Goal: Task Accomplishment & Management: Complete application form

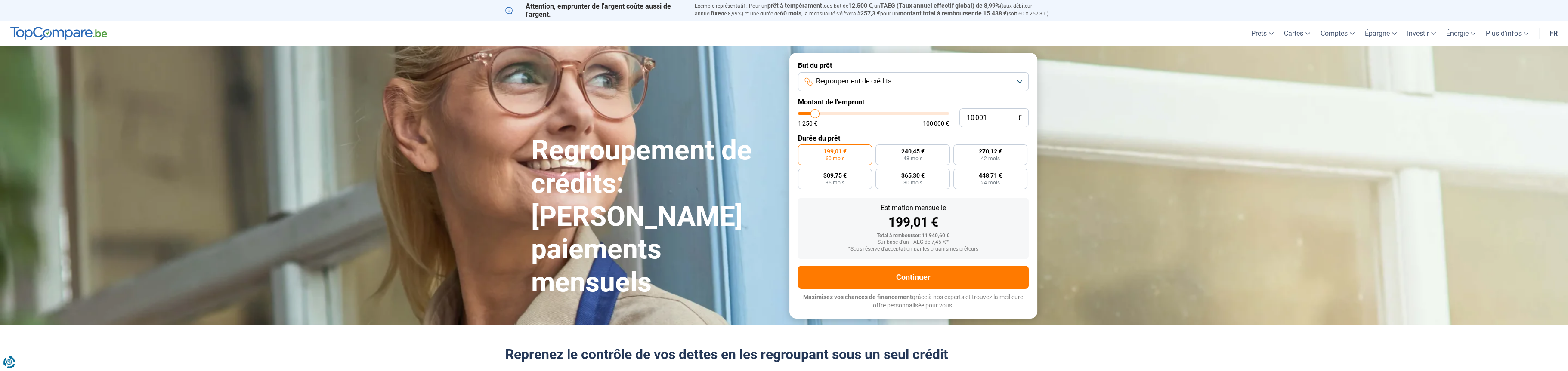
click at [1018, 80] on button "Regroupement de crédits" at bounding box center [913, 81] width 231 height 19
click at [1022, 77] on button "Regroupement de crédits" at bounding box center [913, 81] width 231 height 19
click at [71, 36] on img at bounding box center [58, 33] width 97 height 14
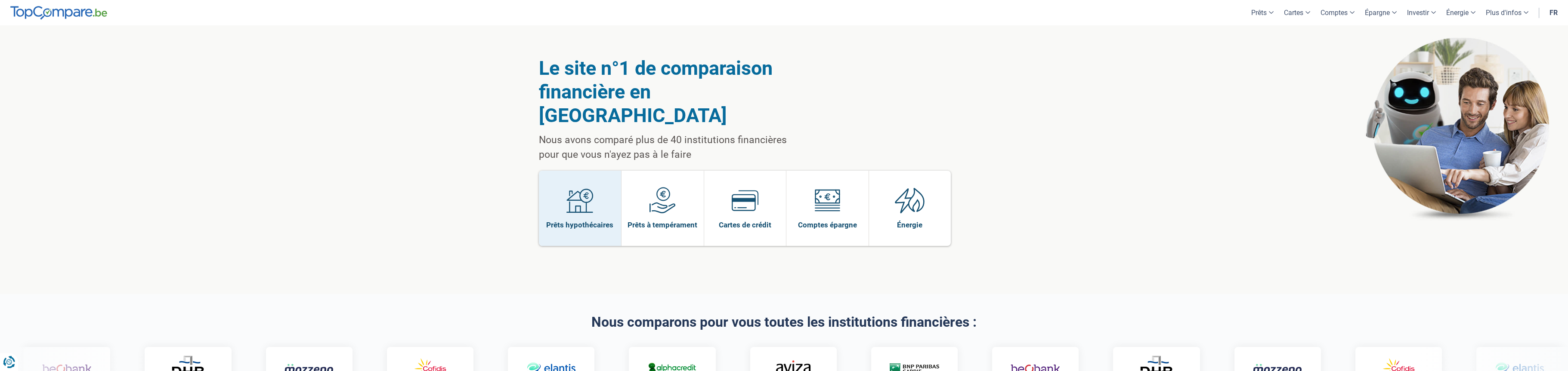
click at [565, 179] on link "Prêts hypothécaires" at bounding box center [580, 209] width 83 height 75
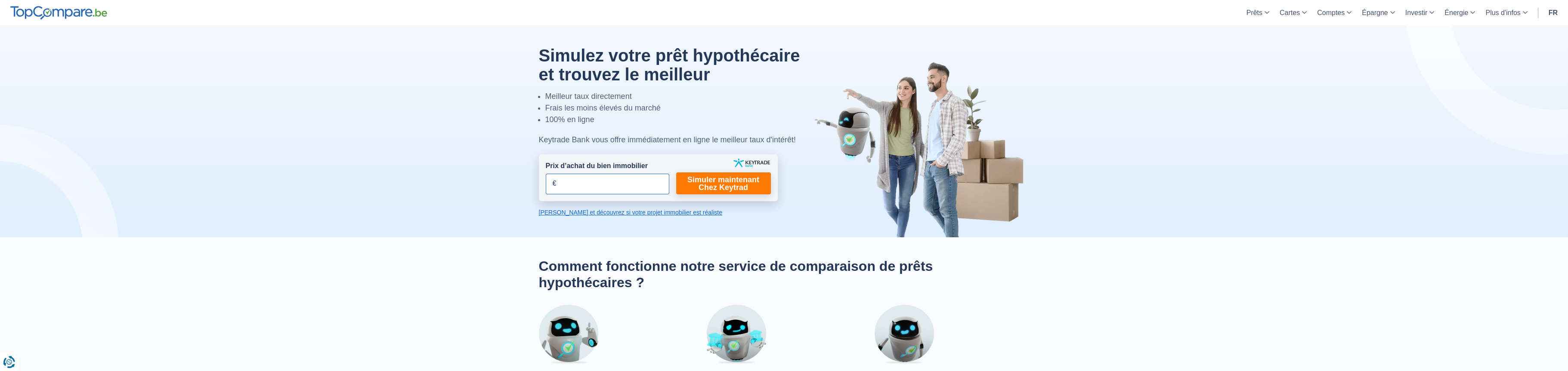
click at [584, 181] on input "Prix d’achat du bien immobilier" at bounding box center [607, 184] width 124 height 21
type input "198.000"
click at [723, 187] on link "Simuler maintenant Chez Keytrad" at bounding box center [724, 184] width 95 height 22
click at [716, 184] on link "Simuler maintenant Chez Keytrad" at bounding box center [724, 184] width 95 height 22
click at [621, 209] on link "Calculez et découvrez si votre projet immobilier est réaliste" at bounding box center [658, 212] width 239 height 9
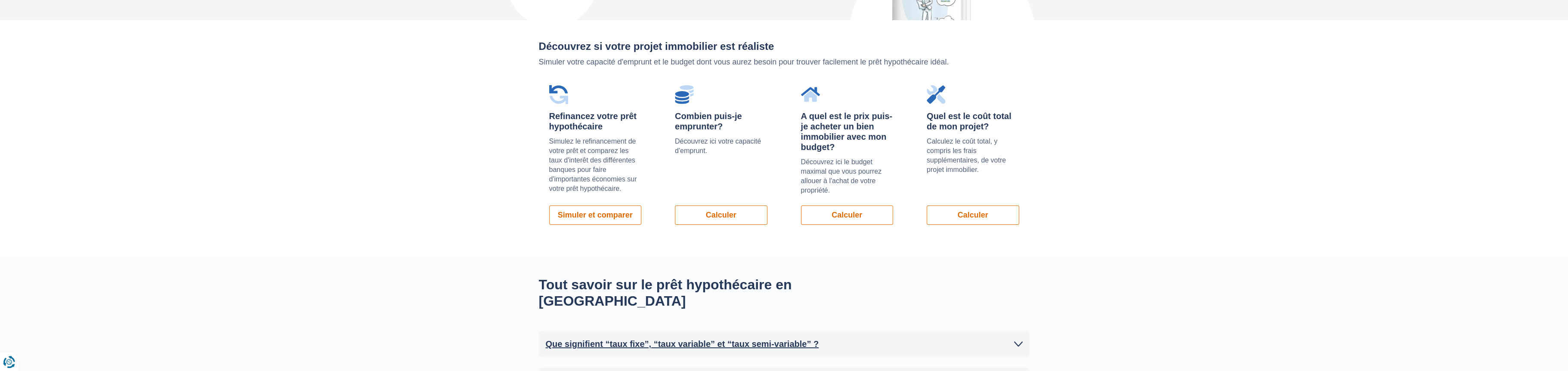
scroll to position [610, 0]
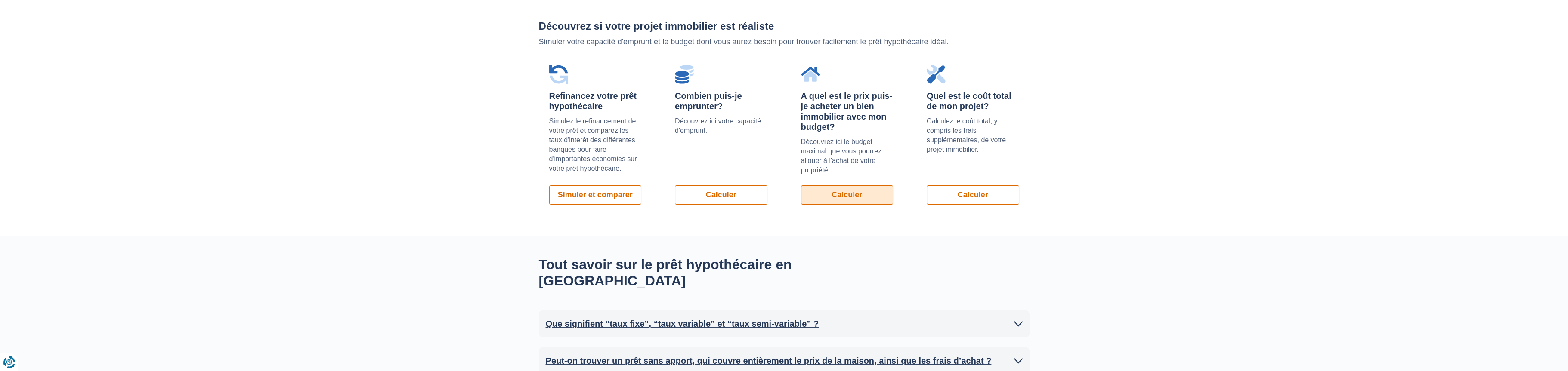
click at [848, 193] on link "Calculer" at bounding box center [847, 195] width 93 height 19
click at [972, 192] on link "Calculer" at bounding box center [973, 195] width 93 height 19
click at [856, 199] on link "Calculer" at bounding box center [847, 195] width 93 height 19
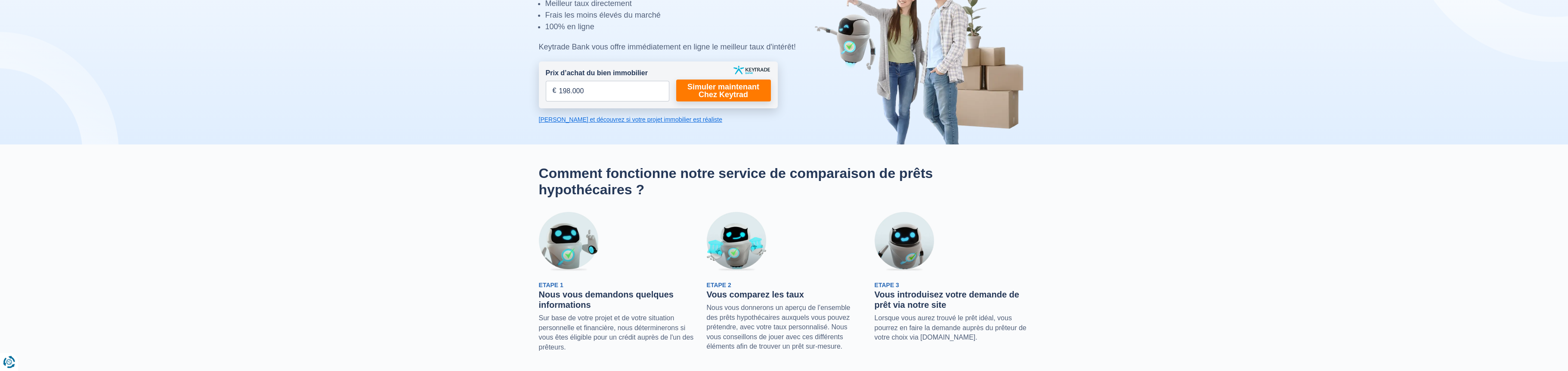
scroll to position [0, 0]
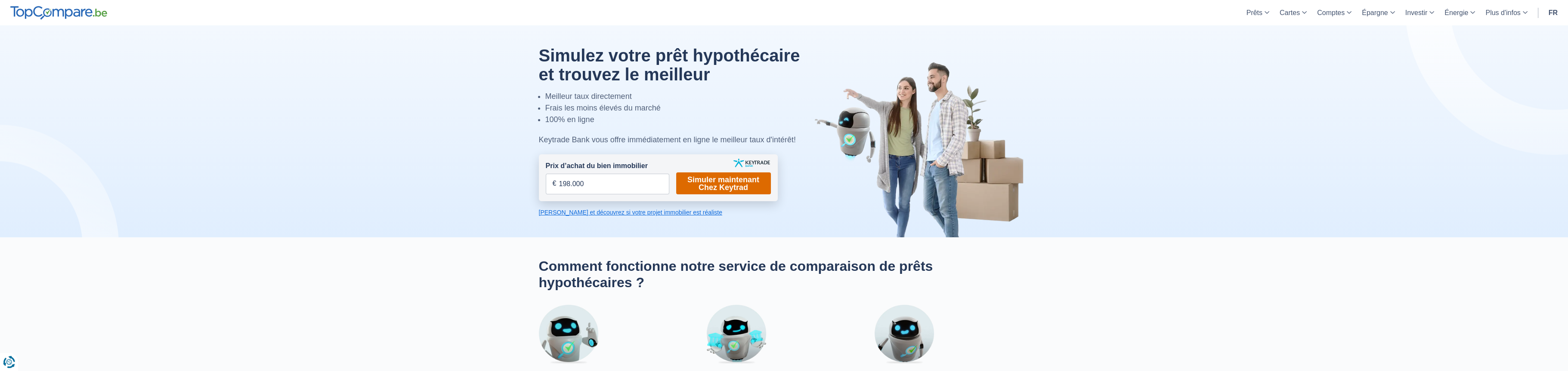
click at [723, 176] on link "Simuler maintenant Chez Keytrad" at bounding box center [724, 184] width 95 height 22
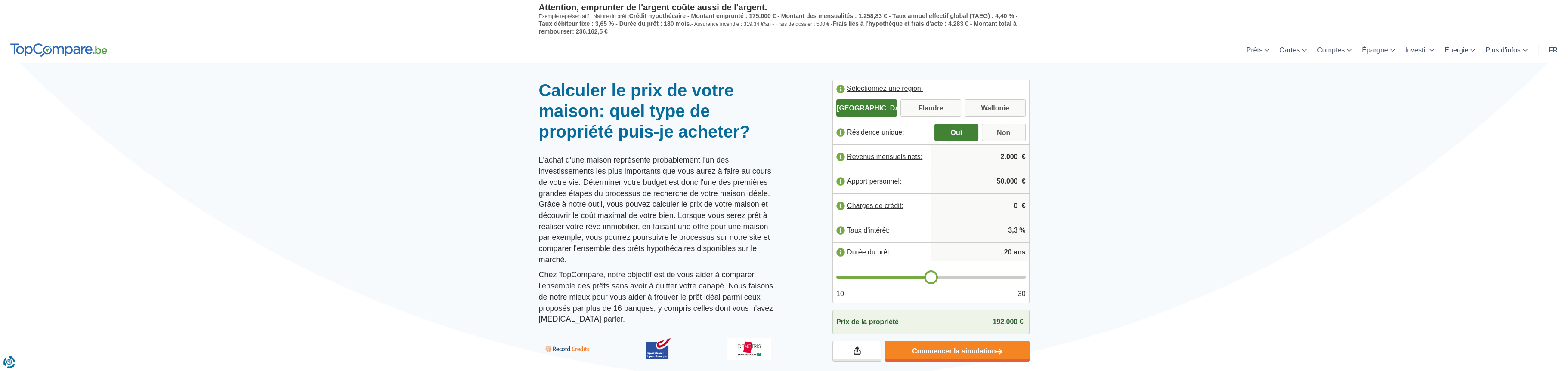
click at [998, 105] on input "Wallonie" at bounding box center [995, 108] width 61 height 15
radio input "true"
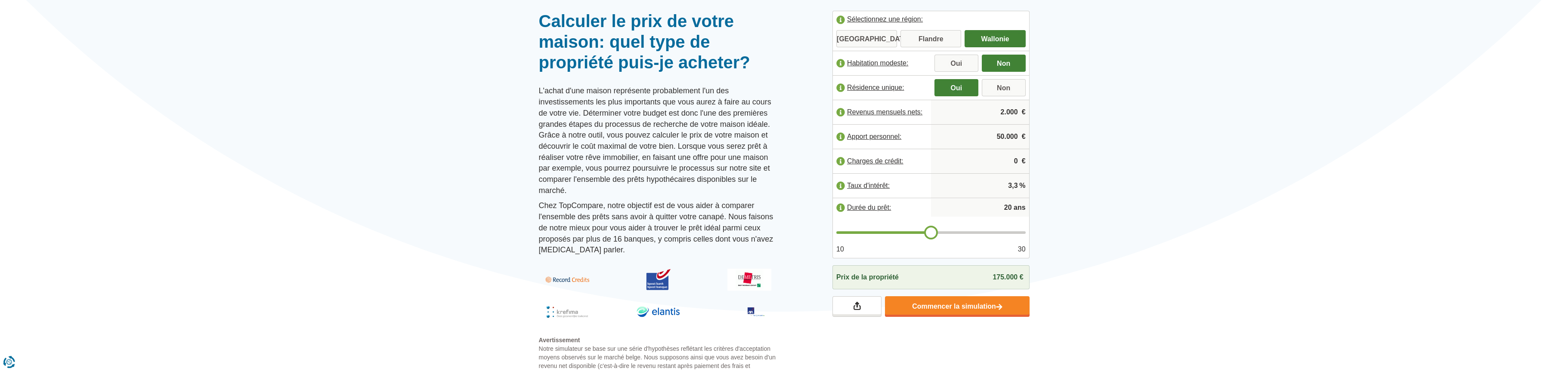
scroll to position [71, 0]
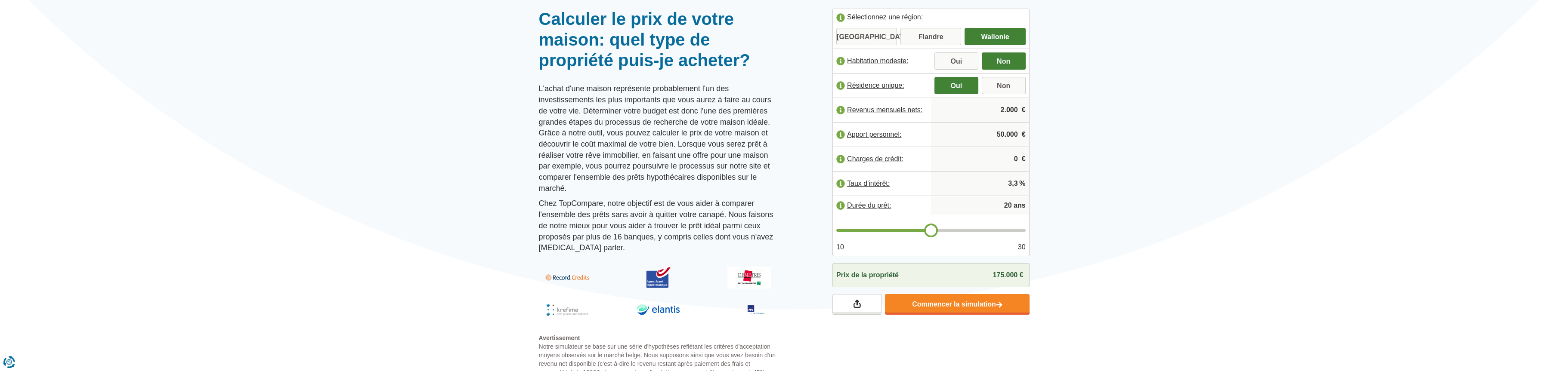
drag, startPoint x: 1017, startPoint y: 108, endPoint x: 990, endPoint y: 112, distance: 27.3
click at [994, 108] on input "2.000" at bounding box center [980, 110] width 91 height 23
click at [1115, 9] on div at bounding box center [784, 9] width 1568 height 0
drag, startPoint x: 1019, startPoint y: 111, endPoint x: 1001, endPoint y: 110, distance: 18.0
click at [1001, 110] on input "2.500" at bounding box center [980, 110] width 91 height 23
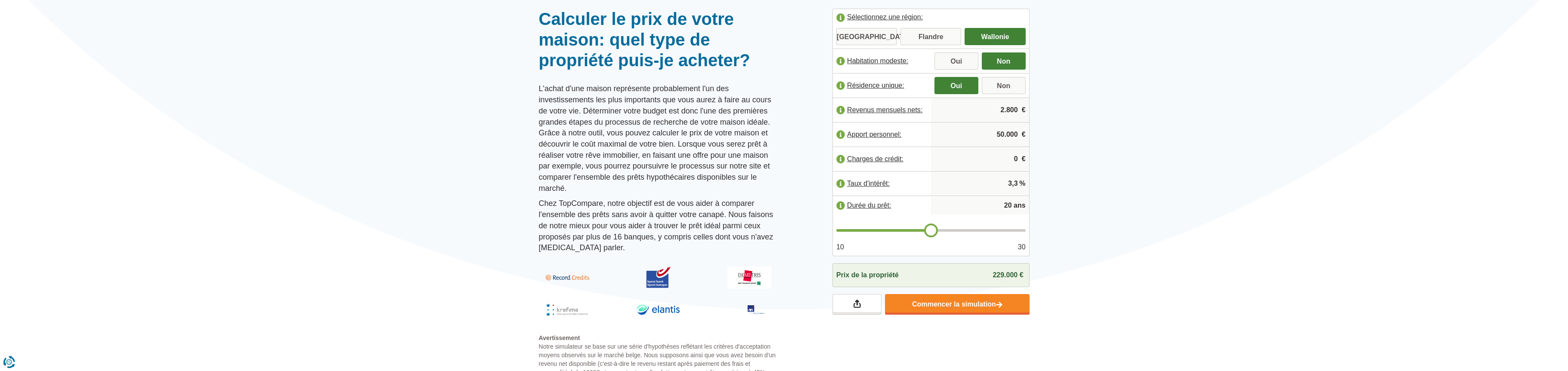
type input "2.800"
click at [1126, 9] on div at bounding box center [784, 9] width 1568 height 0
drag, startPoint x: 990, startPoint y: 275, endPoint x: 1020, endPoint y: 276, distance: 30.0
click at [1020, 276] on div "Prix de la propriété 229.000 €" at bounding box center [931, 276] width 197 height 24
click at [1000, 134] on input "50.000" at bounding box center [980, 134] width 91 height 23
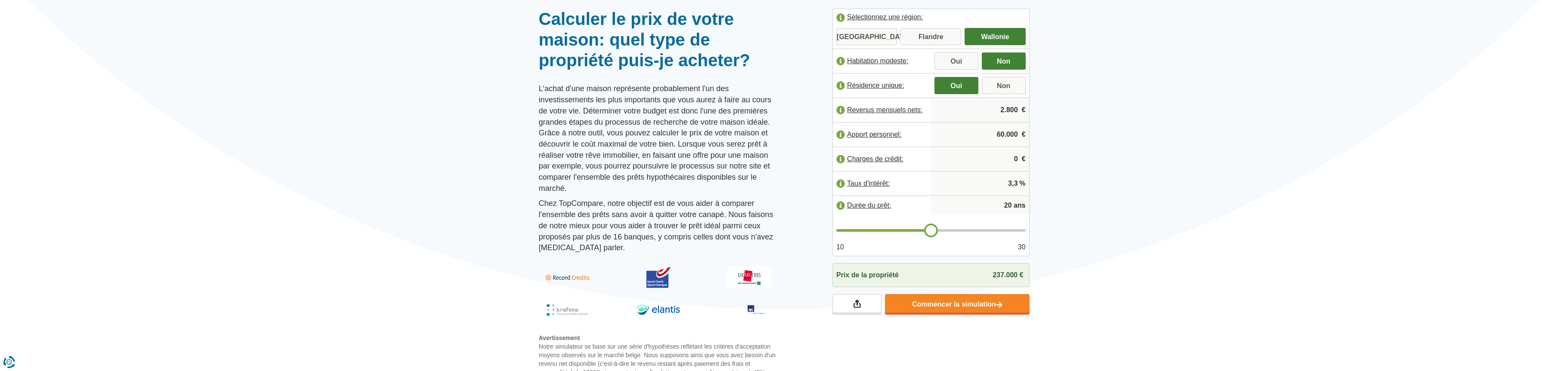
type input "60.000"
click at [1127, 9] on div at bounding box center [784, 9] width 1568 height 0
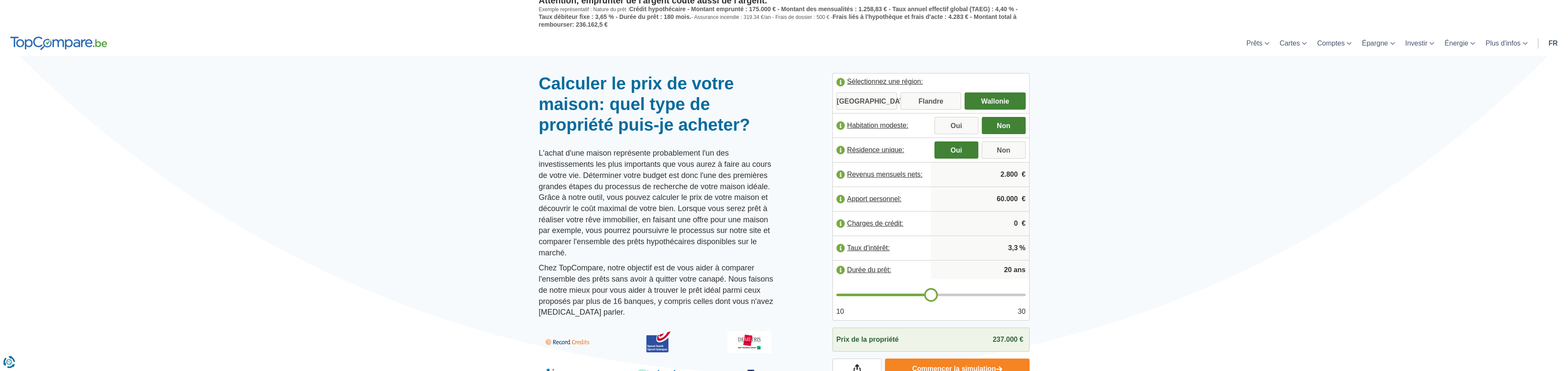
scroll to position [0, 0]
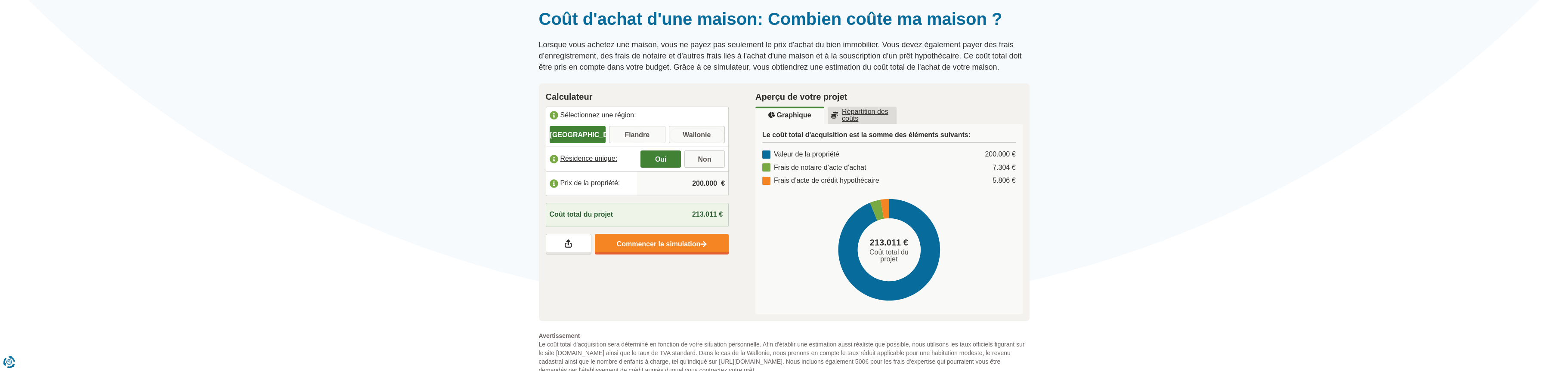
click at [702, 129] on input "Wallonie" at bounding box center [697, 135] width 57 height 15
radio input "true"
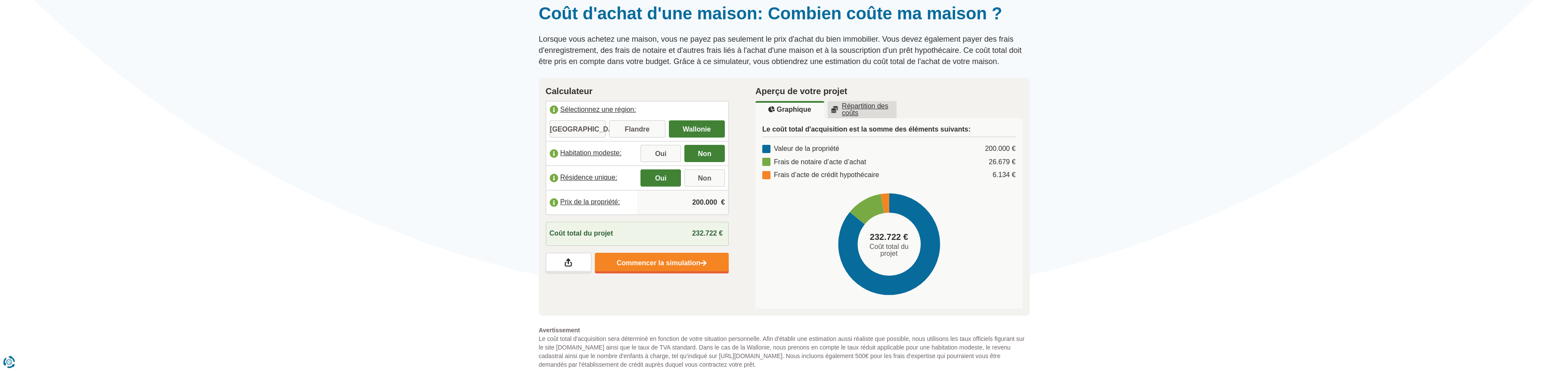
scroll to position [71, 0]
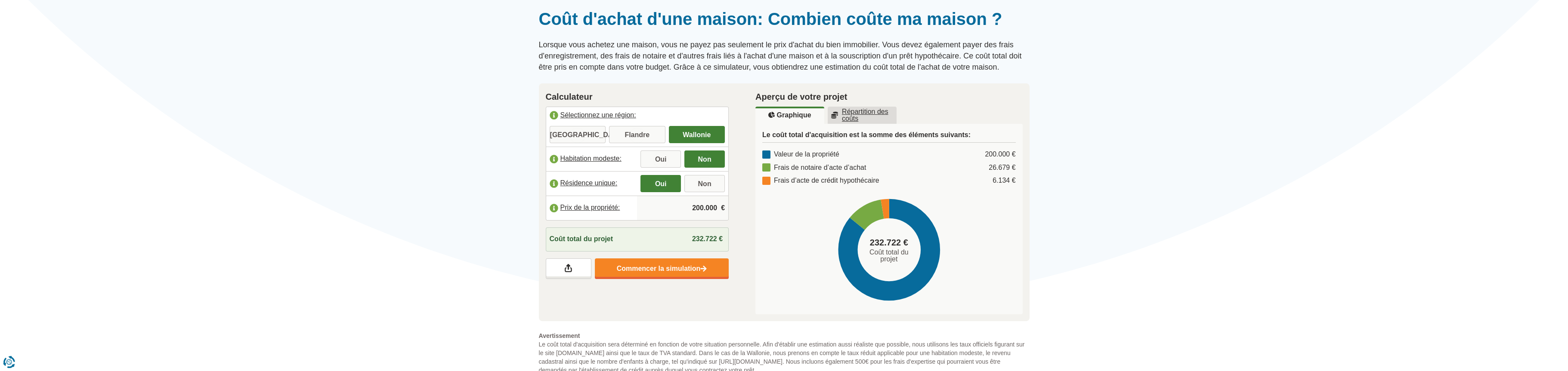
drag, startPoint x: 693, startPoint y: 206, endPoint x: 719, endPoint y: 206, distance: 26.0
click at [719, 206] on input "200.000" at bounding box center [682, 208] width 85 height 23
type input "198.000"
click at [475, 9] on div at bounding box center [784, 9] width 1568 height 0
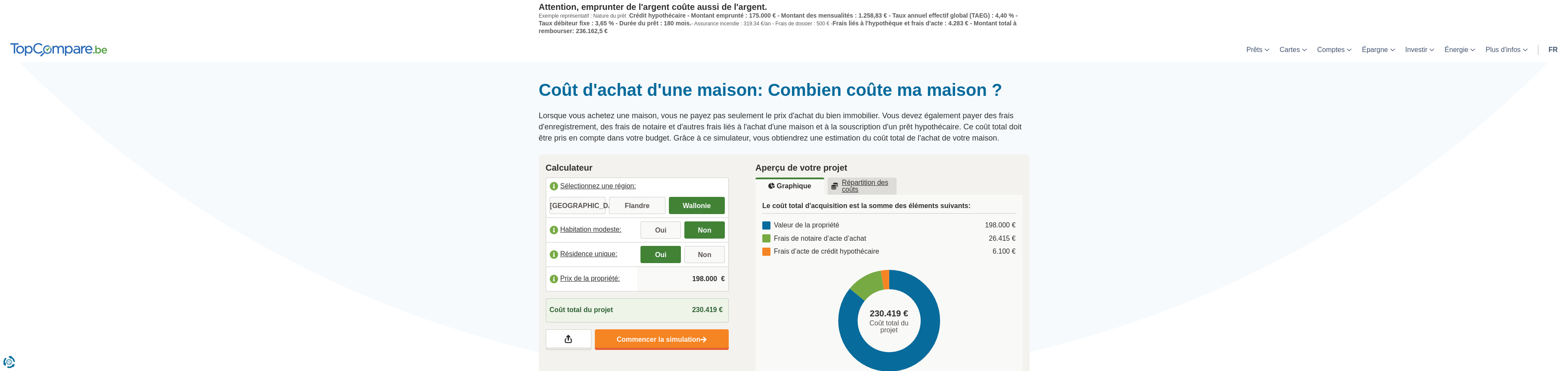
scroll to position [0, 0]
click at [75, 52] on img at bounding box center [58, 50] width 97 height 14
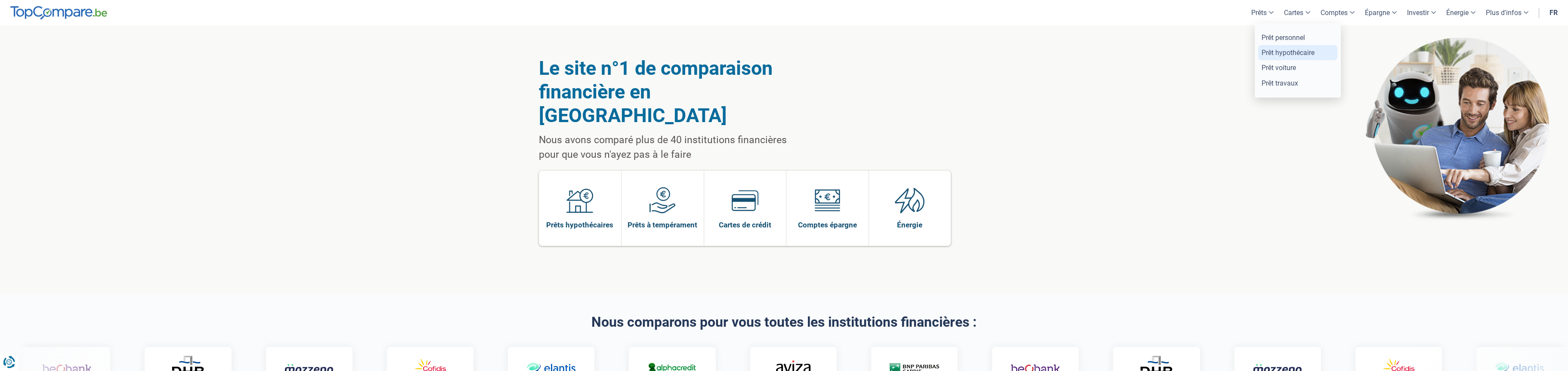
click at [1286, 53] on link "Prêt hypothécaire" at bounding box center [1298, 52] width 79 height 15
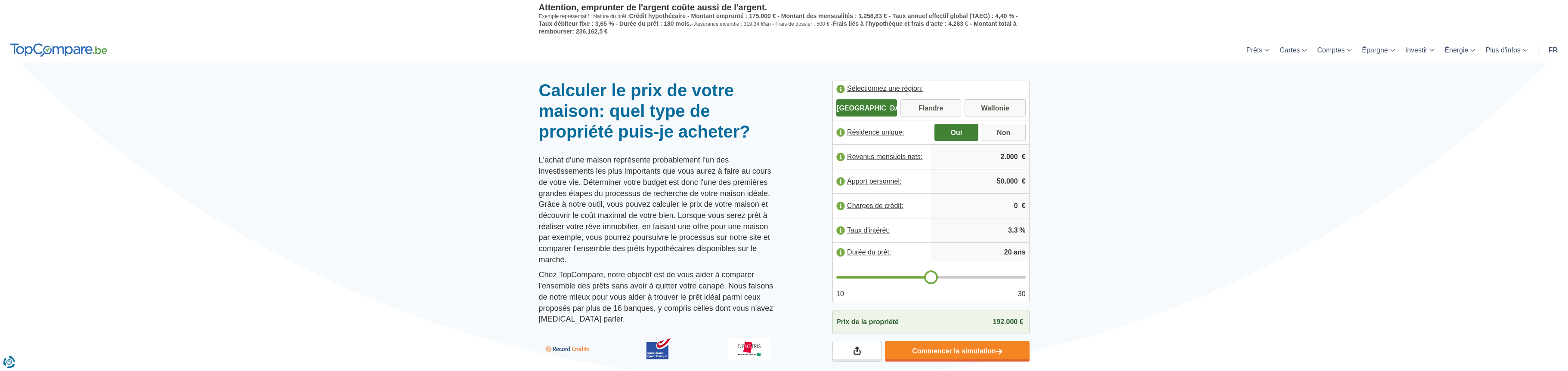
drag, startPoint x: 1003, startPoint y: 156, endPoint x: 966, endPoint y: 271, distance: 120.8
click at [978, 156] on input "2.000" at bounding box center [980, 157] width 91 height 23
type input "2.800"
click at [975, 179] on input "50.000" at bounding box center [980, 181] width 91 height 23
drag, startPoint x: 1019, startPoint y: 181, endPoint x: 990, endPoint y: 186, distance: 29.4
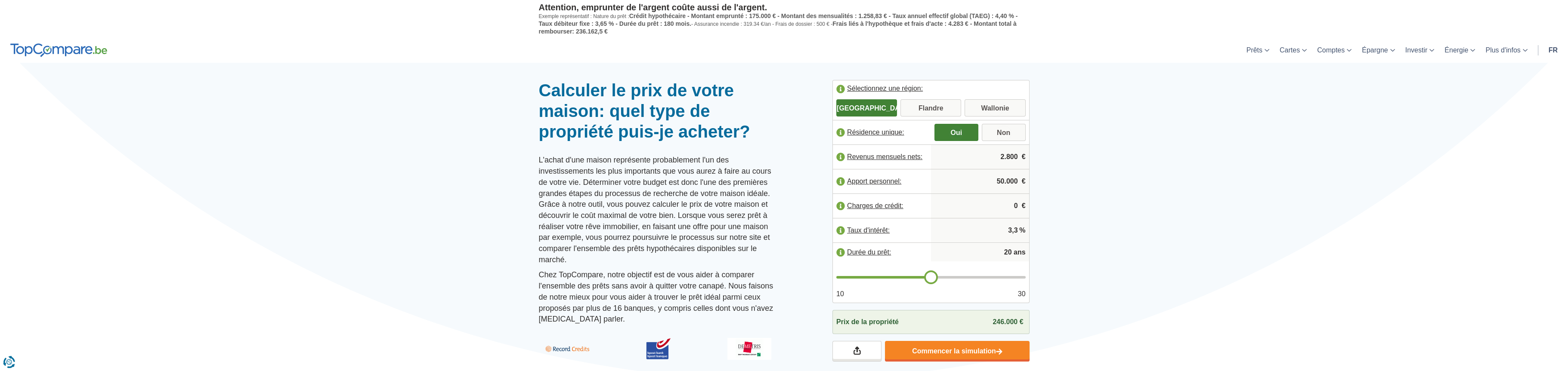
click at [993, 183] on input "50.000" at bounding box center [980, 181] width 91 height 23
type input "30.000"
drag, startPoint x: 1112, startPoint y: 229, endPoint x: 1106, endPoint y: 229, distance: 6.0
click at [1111, 80] on div at bounding box center [784, 80] width 1568 height 0
click at [1003, 108] on input "Wallonie" at bounding box center [995, 108] width 61 height 15
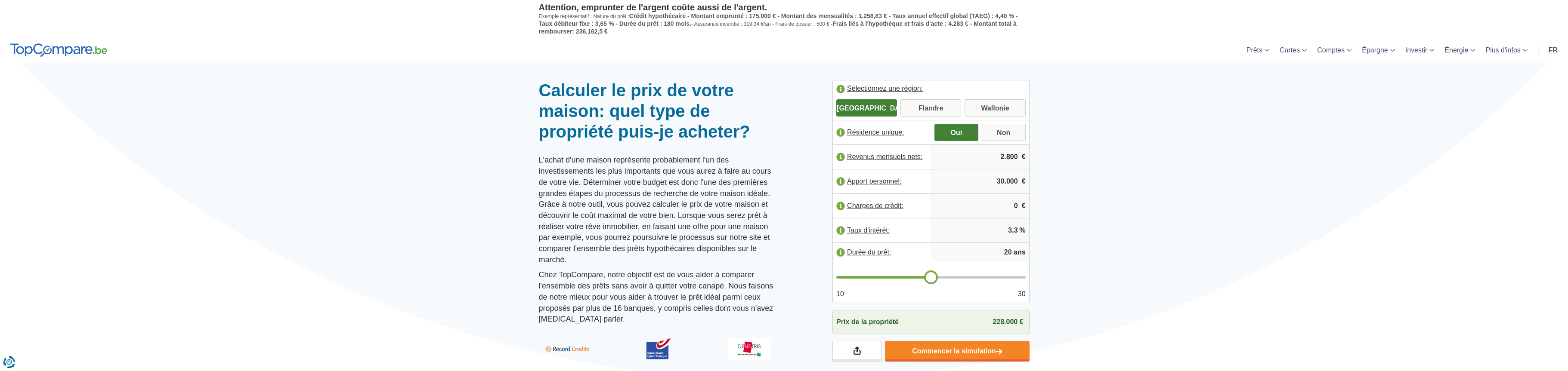
radio input "true"
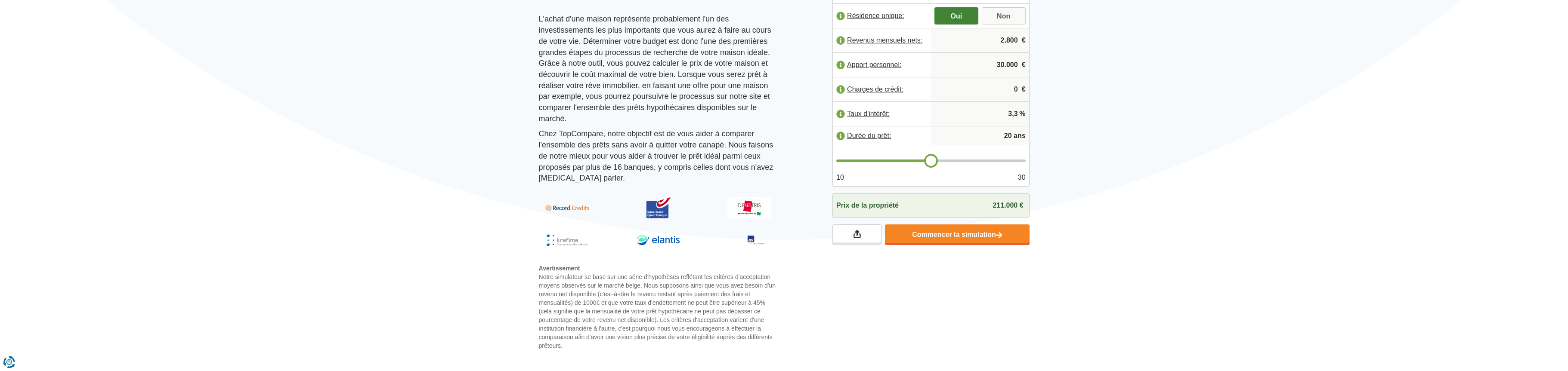
scroll to position [143, 0]
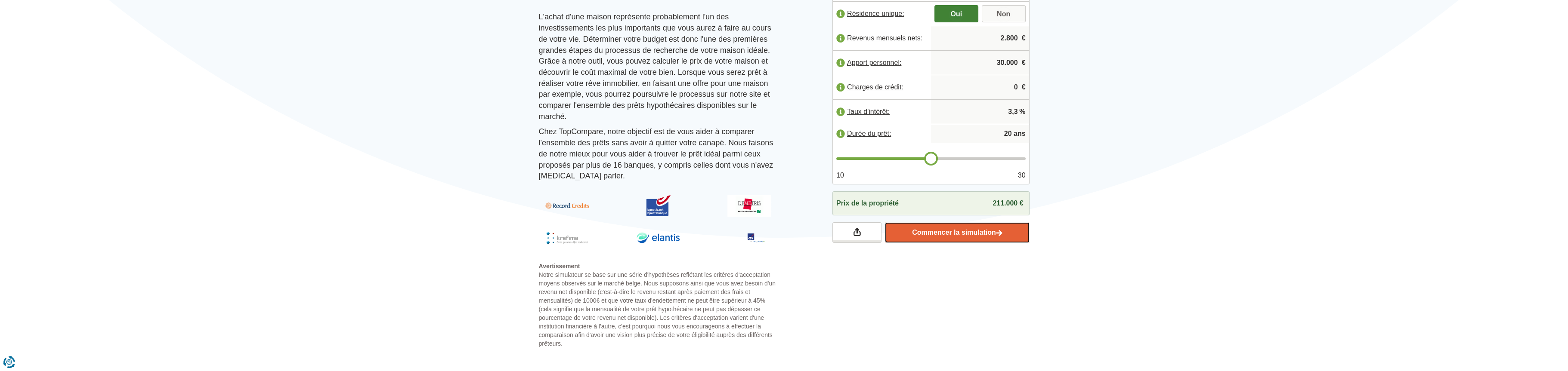
click at [990, 231] on link "Commencer la simulation" at bounding box center [957, 233] width 144 height 21
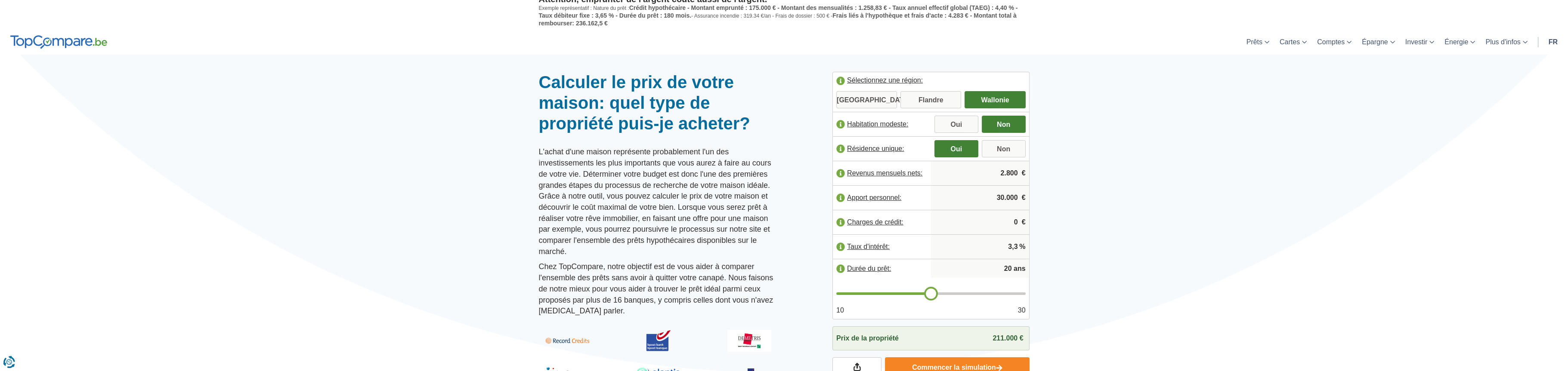
scroll to position [0, 0]
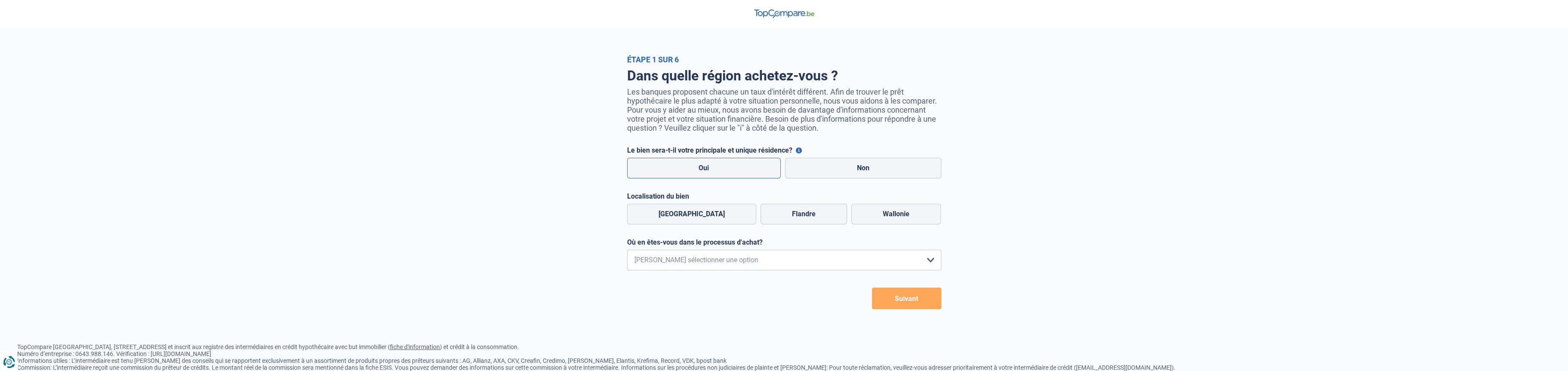
click at [734, 166] on label "Oui" at bounding box center [704, 168] width 154 height 21
click at [734, 166] on input "Oui" at bounding box center [704, 168] width 154 height 21
radio input "true"
click at [872, 217] on label "Wallonie" at bounding box center [896, 214] width 89 height 21
click at [872, 217] on input "Wallonie" at bounding box center [896, 214] width 89 height 21
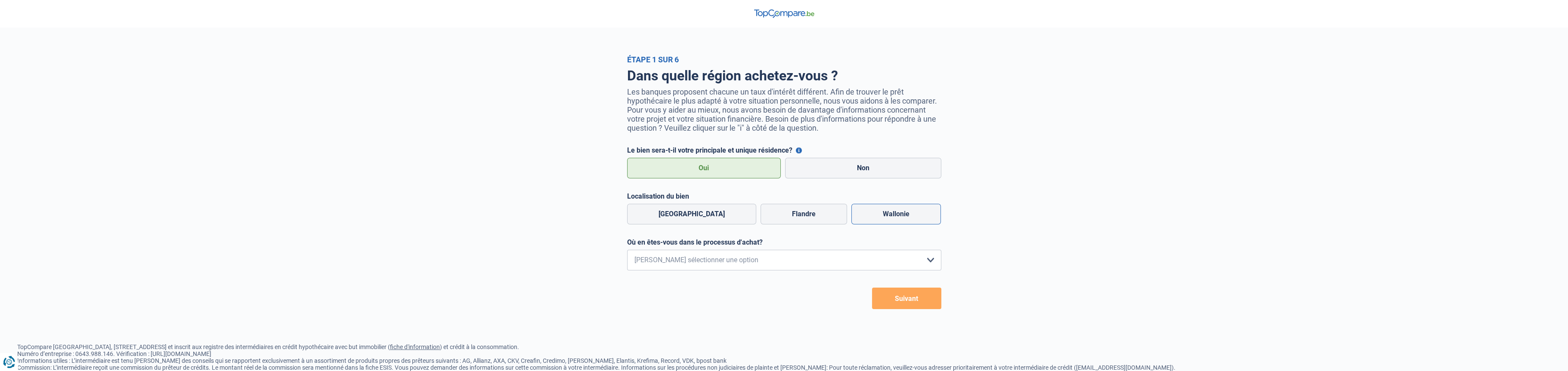
radio input "true"
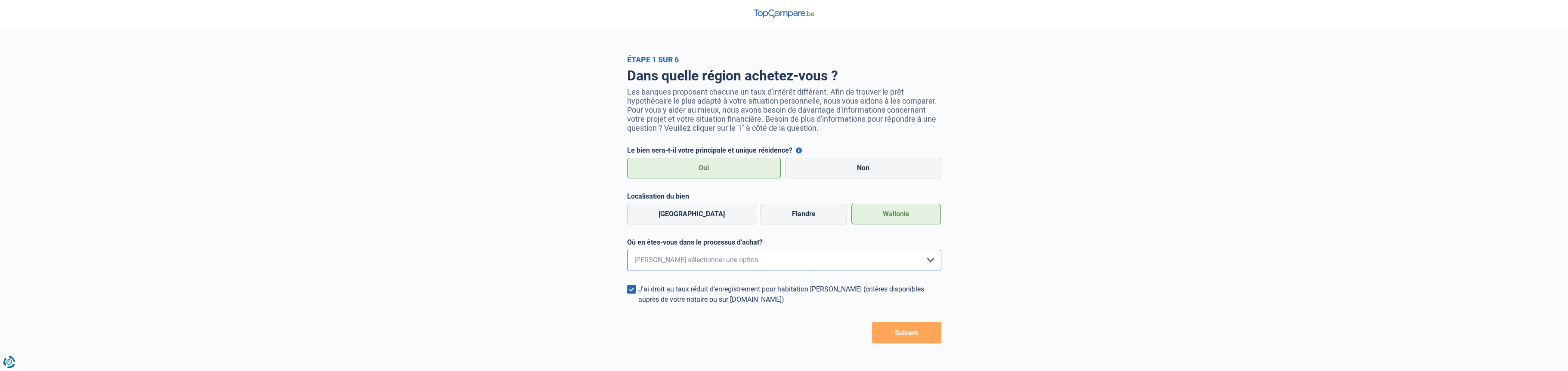
click at [931, 262] on select "Je me renseigne juste car je n'ai pas de projet d'achat concret actuellement Je…" at bounding box center [784, 260] width 314 height 21
select select "0"
click at [627, 252] on select "Je me renseigne juste car je n'ai pas de projet d'achat concret actuellement Je…" at bounding box center [784, 260] width 314 height 21
click at [906, 335] on button "Suivant" at bounding box center [907, 333] width 69 height 21
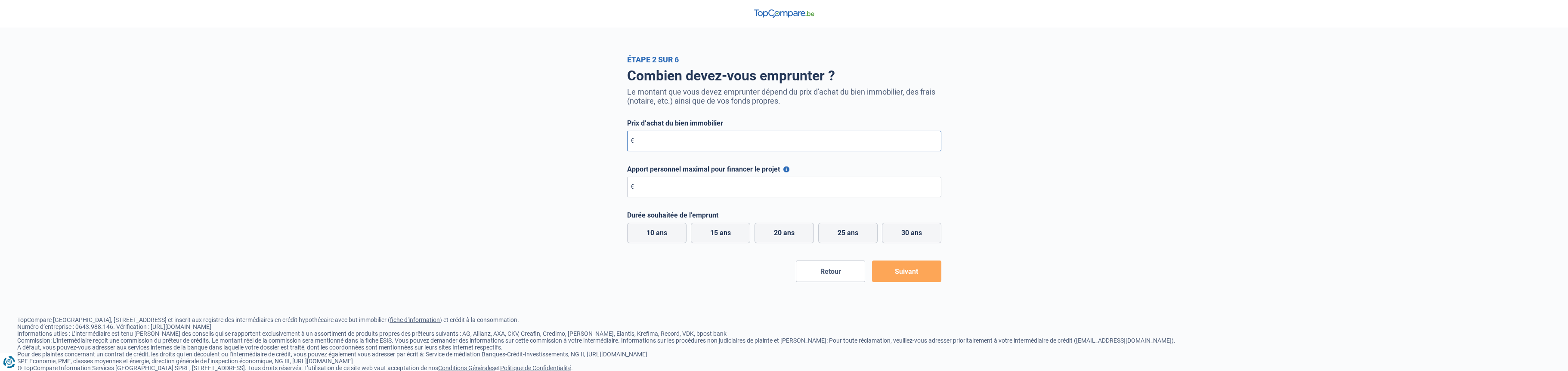
click at [663, 144] on input "Prix d’achat du bien immobilier" at bounding box center [784, 141] width 314 height 21
type input "198.000"
click at [680, 188] on input "Apport personnel maximal pour financer le projet" at bounding box center [784, 187] width 314 height 21
type input "30.000"
click at [783, 232] on label "20 ans" at bounding box center [785, 233] width 60 height 21
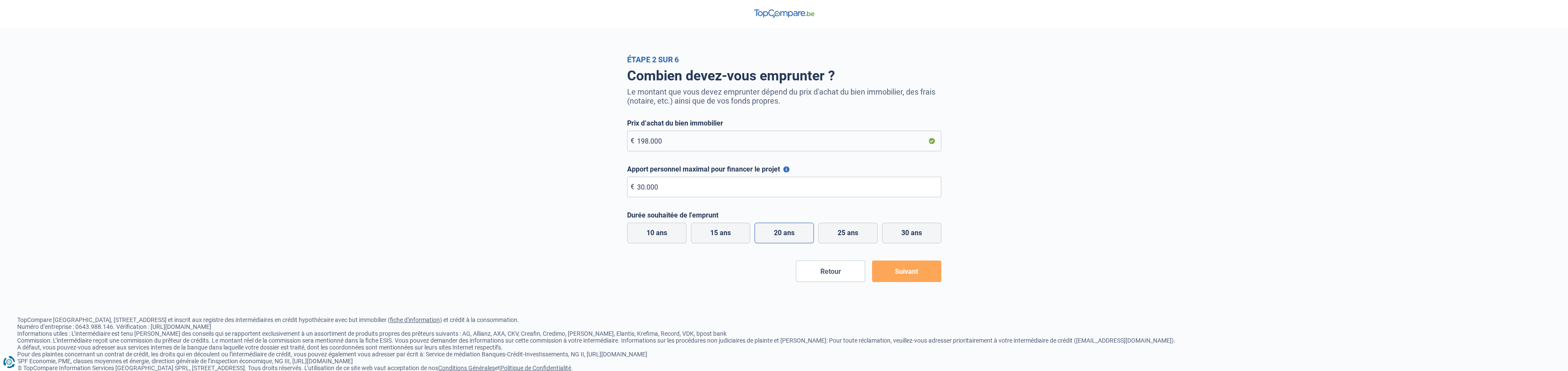
click at [783, 232] on input "20 ans" at bounding box center [785, 233] width 60 height 21
radio input "true"
click at [911, 274] on button "Suivant" at bounding box center [907, 271] width 69 height 21
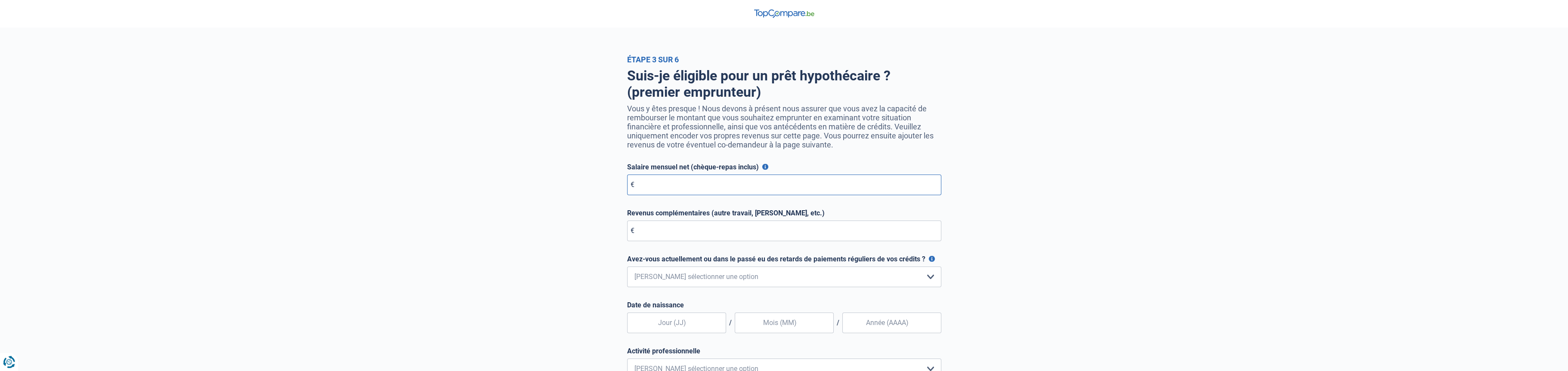
click at [656, 189] on input "Salaire mensuel net (chèque-repas inclus)" at bounding box center [784, 185] width 314 height 21
type input "2.800"
click at [528, 234] on div "Étape 3 sur 6 Suis-je éligible pour un prêt hypothécaire ? (premier emprunteur)…" at bounding box center [784, 260] width 1568 height 409
click at [649, 231] on input "Revenus complémentaires (autre travail, [PERSON_NAME], etc.)" at bounding box center [784, 231] width 314 height 21
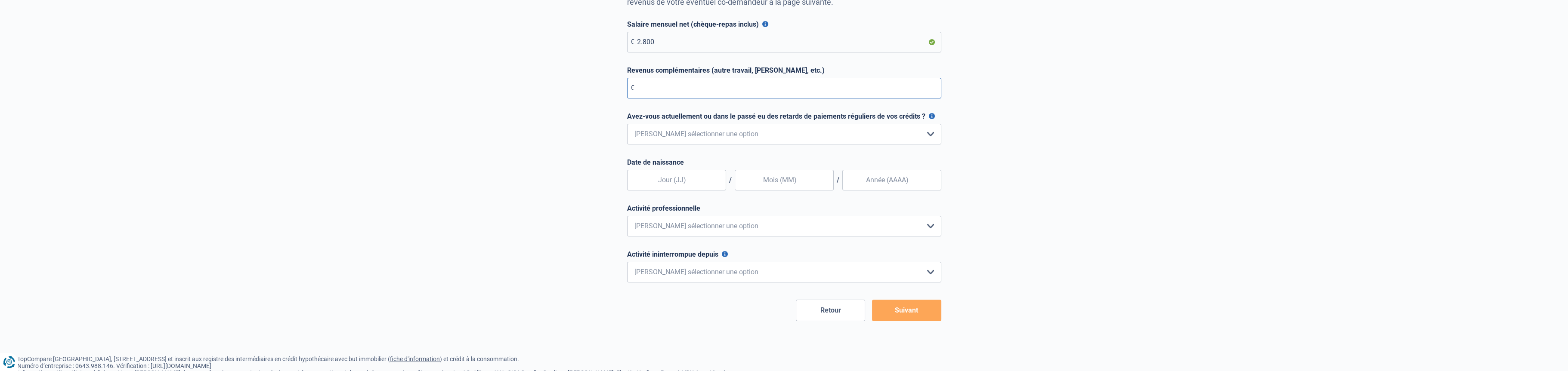
scroll to position [143, 0]
type input "0"
click at [698, 136] on select "Non, jamais Oui mais j'ai tout remboursé il y a moins d'un an Oui mais cela fai…" at bounding box center [784, 134] width 314 height 21
select select "0"
click at [627, 125] on select "Non, jamais Oui mais j'ai tout remboursé il y a moins d'un an Oui mais cela fai…" at bounding box center [784, 134] width 314 height 21
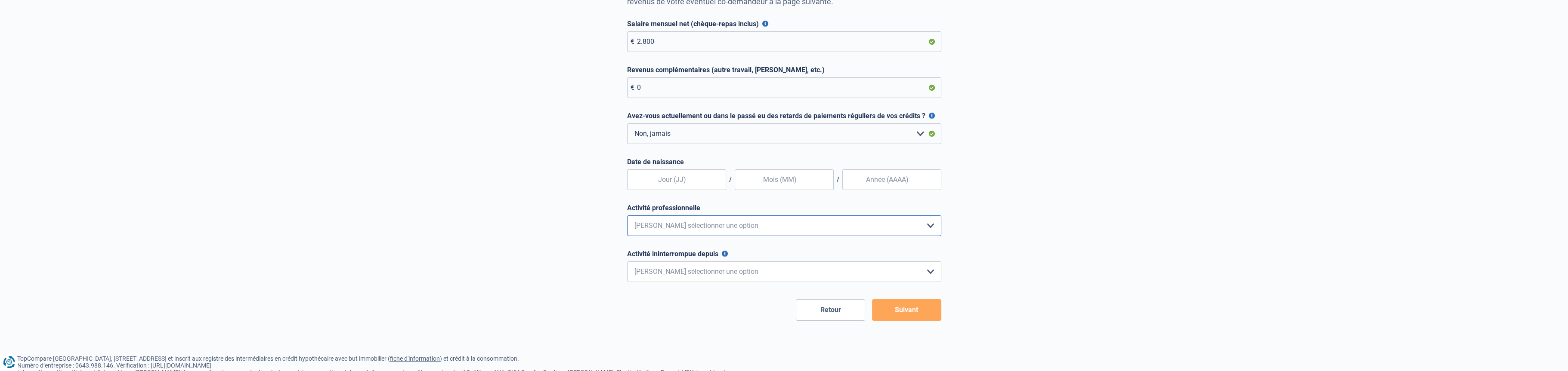
click at [707, 228] on select "Employé privé Ouvrier Fonctionnaire Indépendant Dirigeant d'entreprise Pensionn…" at bounding box center [784, 226] width 314 height 21
select select "official"
click at [627, 217] on select "Employé privé Ouvrier Fonctionnaire Indépendant Dirigeant d'entreprise Pensionn…" at bounding box center [784, 226] width 314 height 21
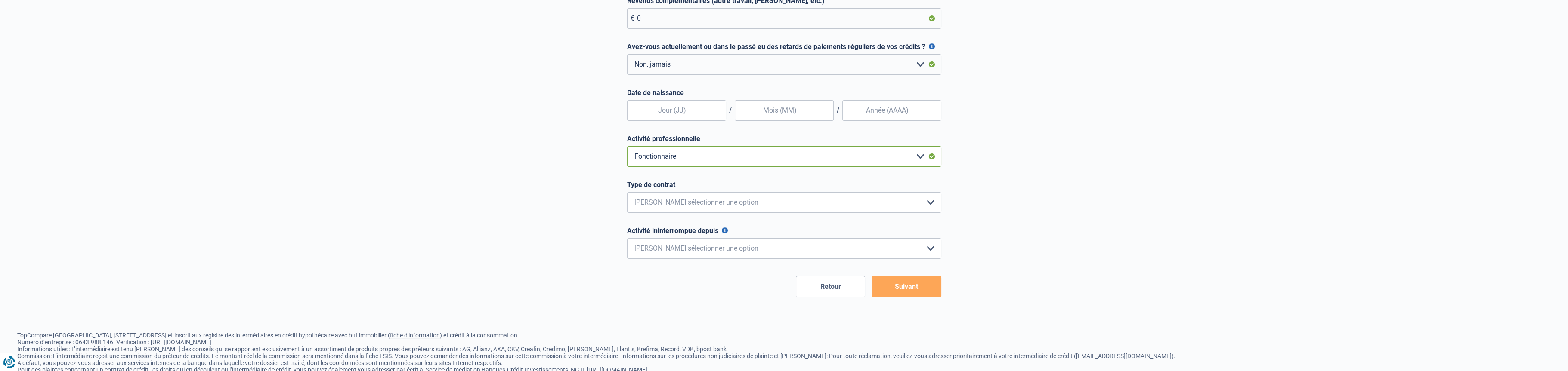
scroll to position [215, 0]
click at [806, 210] on select "Intérimaire Contrat à Durée Indéterminée Contrat à Durée Déterminée Veuillez sé…" at bounding box center [784, 200] width 314 height 21
select select "permanent"
click at [627, 192] on select "Intérimaire Contrat à Durée Indéterminée Contrat à Durée Déterminée Veuillez sé…" at bounding box center [784, 200] width 314 height 21
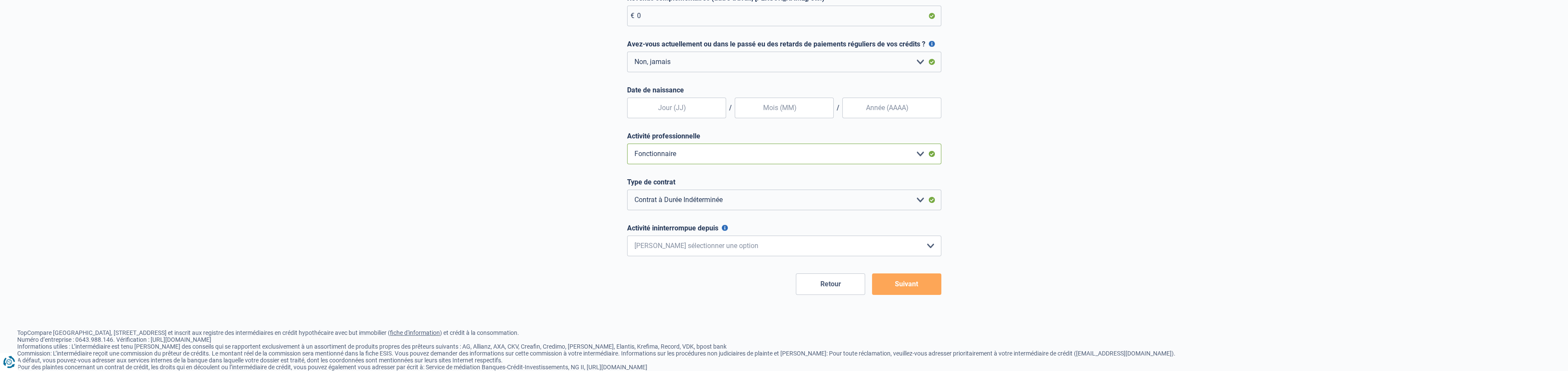
click at [922, 158] on select "Employé privé Ouvrier Fonctionnaire Indépendant Dirigeant d'entreprise Pensionn…" at bounding box center [784, 154] width 314 height 21
click at [472, 178] on div "Étape 3 sur 6 Suis-je éligible pour un prêt hypothécaire ? (premier emprunteur)…" at bounding box center [784, 68] width 1568 height 455
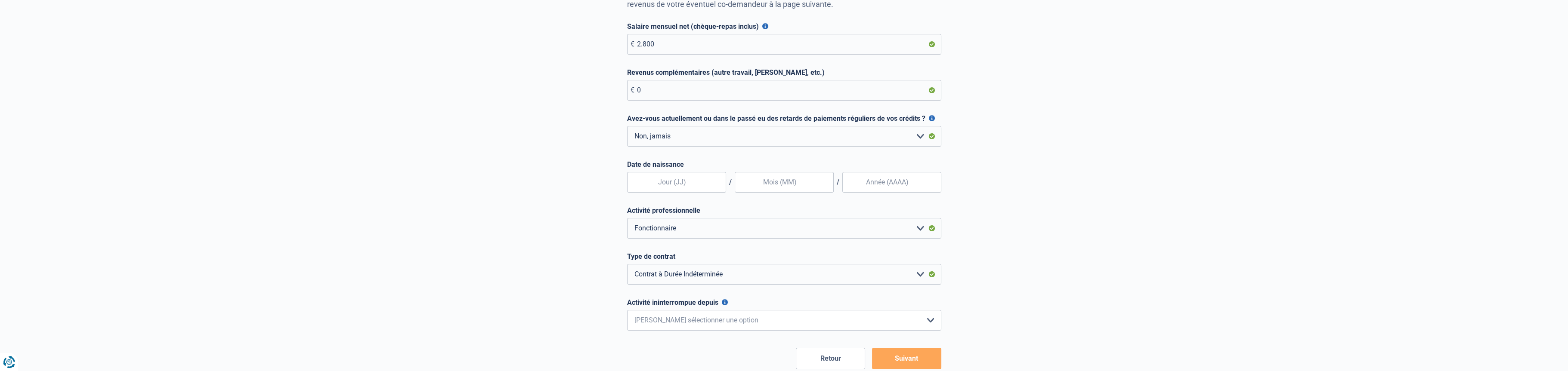
scroll to position [143, 0]
click at [691, 181] on input "text" at bounding box center [676, 180] width 99 height 21
type input "23"
type input "05"
type input "1984"
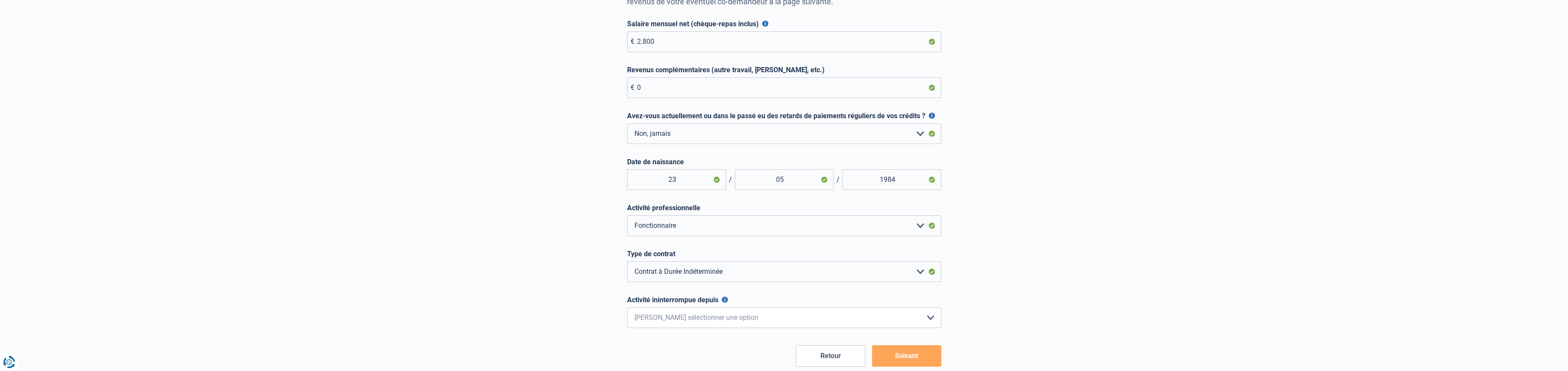
click at [573, 180] on div "Suis-je éligible pour un prêt hypothécaire ? (premier emprunteur) Vous y êtes p…" at bounding box center [784, 144] width 491 height 446
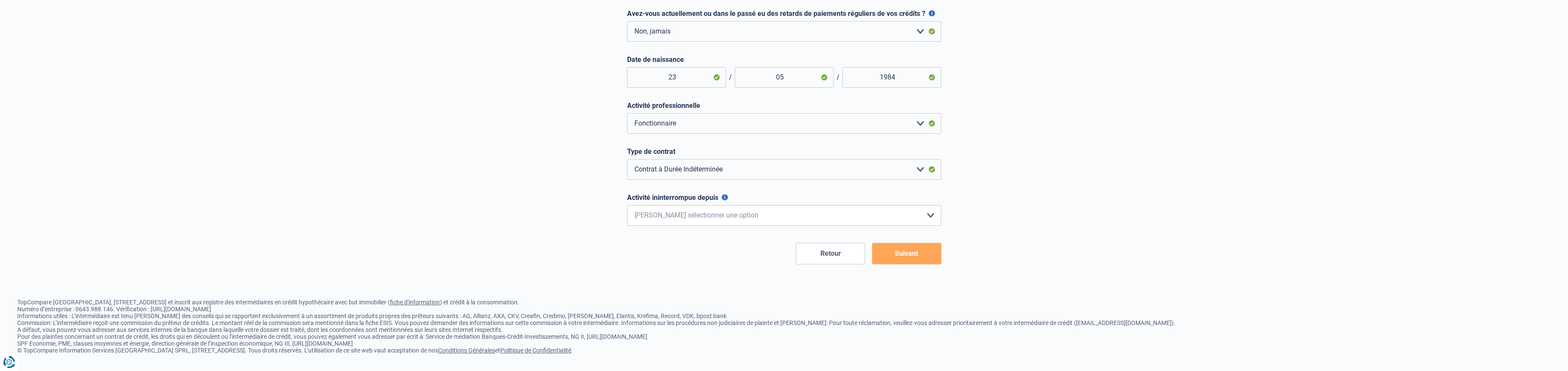
scroll to position [252, 0]
click at [755, 213] on select "< 6 mois 6 - 12 mois 12 - 24 mois 24 - 36 mois > 36 mois Veuillez sélectionner …" at bounding box center [784, 215] width 314 height 21
select select "more36"
click at [627, 205] on select "< 6 mois 6 - 12 mois 12 - 24 mois 24 - 36 mois > 36 mois Veuillez sélectionner …" at bounding box center [784, 215] width 314 height 21
click at [905, 251] on button "Suivant" at bounding box center [907, 254] width 69 height 21
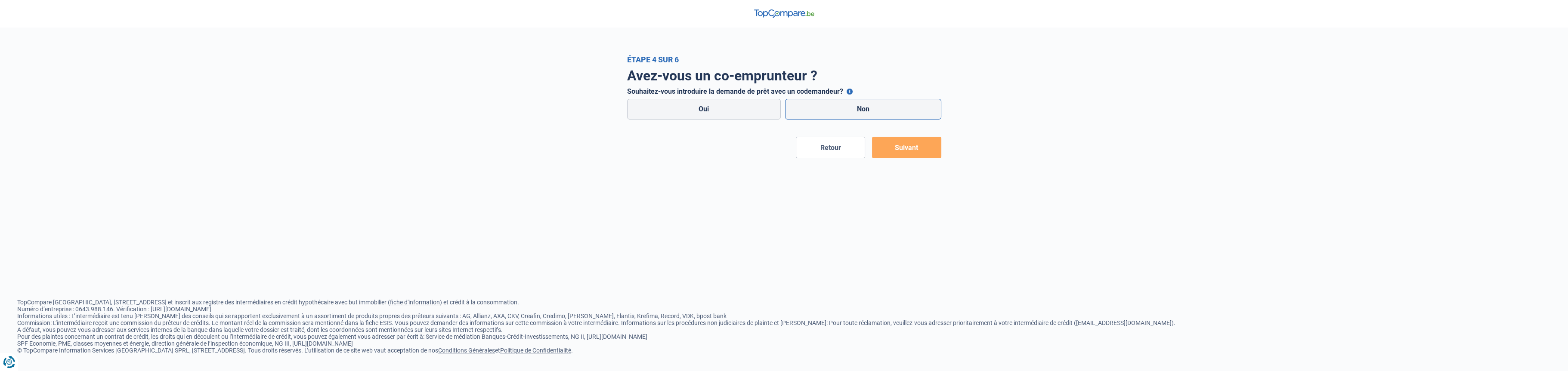
click at [869, 109] on label "Non" at bounding box center [863, 109] width 156 height 21
click at [869, 109] on input "Non" at bounding box center [863, 109] width 156 height 21
radio input "true"
click at [909, 152] on button "Suivant" at bounding box center [907, 147] width 69 height 21
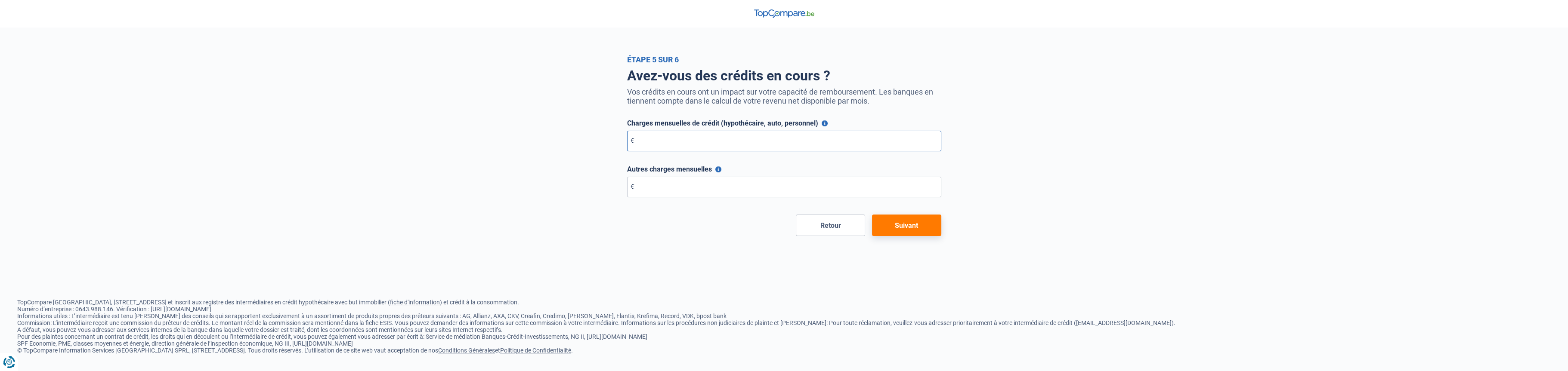
click at [667, 140] on input "Charges mensuelles de crédit (hypothécaire, auto, personnel)" at bounding box center [784, 141] width 314 height 21
type input "650"
click at [652, 192] on input "Autres charges mensuelles" at bounding box center [784, 187] width 314 height 21
type input "216"
click at [1048, 228] on div "Étape 5 sur 6 Avez-vous des crédits en cours ? Vos crédits en cours ont un impa…" at bounding box center [784, 146] width 1568 height 181
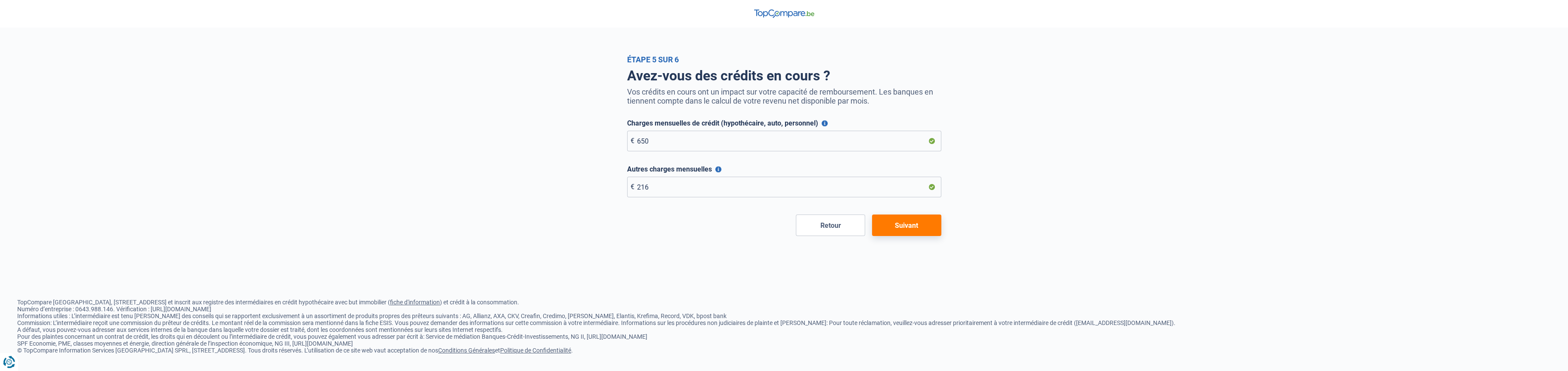
click at [912, 226] on button "Suivant" at bounding box center [907, 225] width 69 height 21
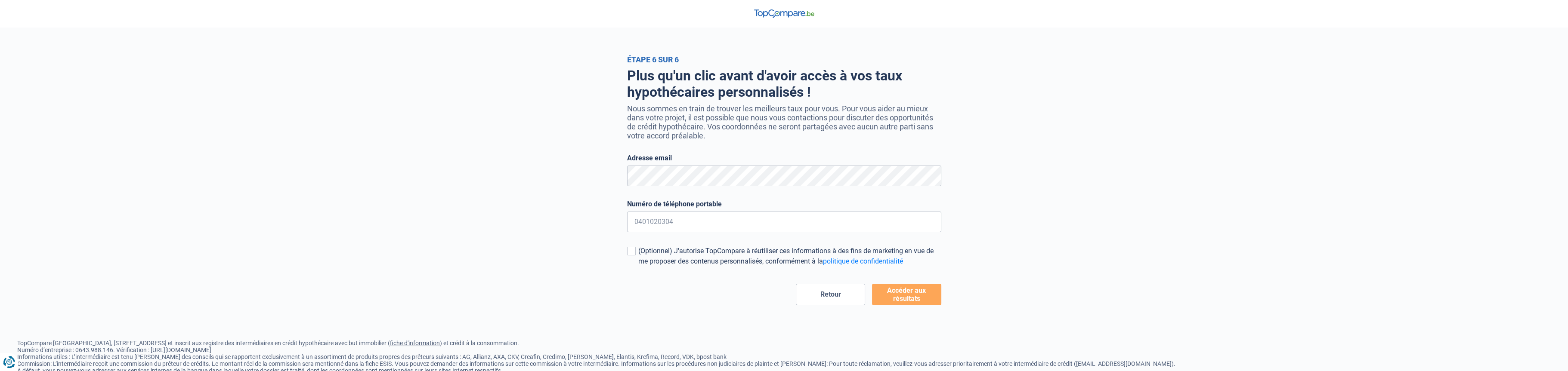
click at [921, 291] on button "Accéder aux résultats" at bounding box center [907, 294] width 69 height 21
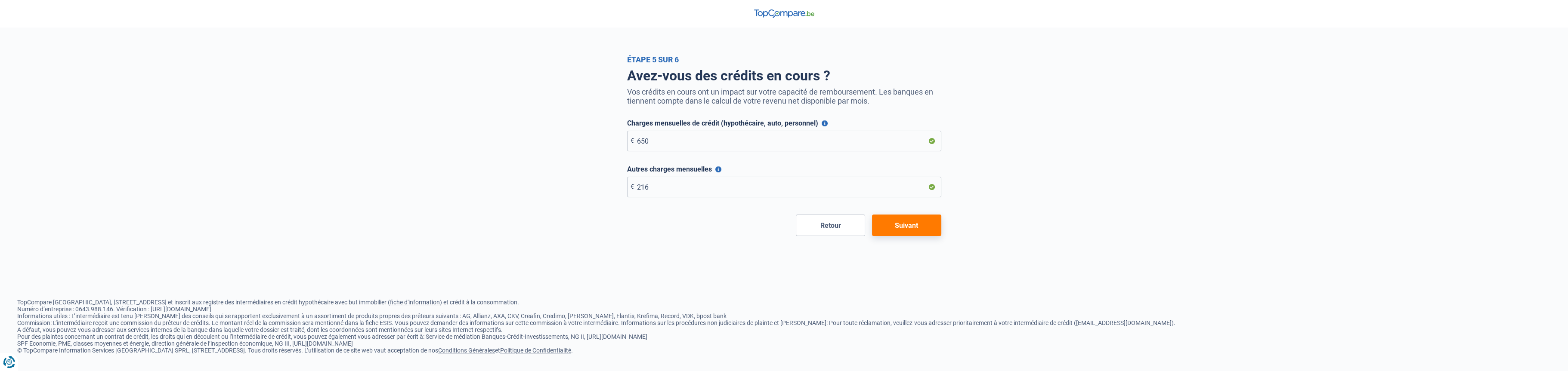
drag, startPoint x: 559, startPoint y: 201, endPoint x: 564, endPoint y: 203, distance: 5.4
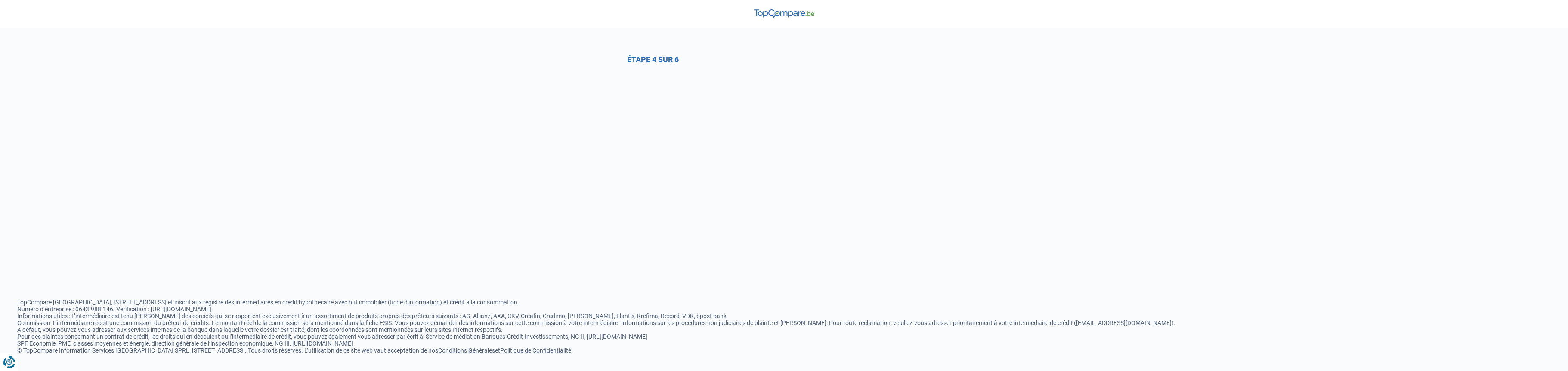
select select "0"
select select "official"
select select "permanent"
select select "more36"
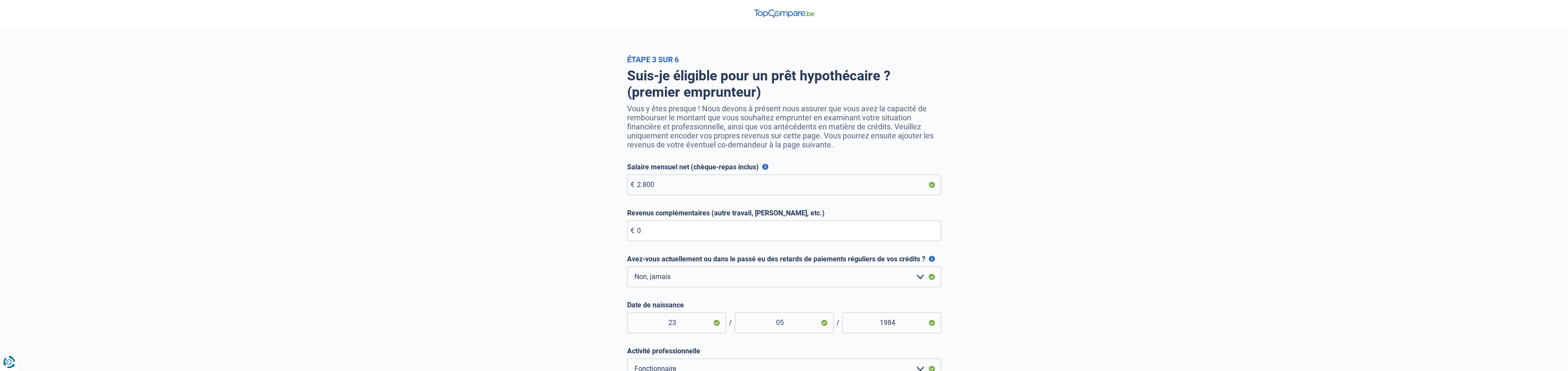
drag, startPoint x: 565, startPoint y: 203, endPoint x: 565, endPoint y: 192, distance: 11.0
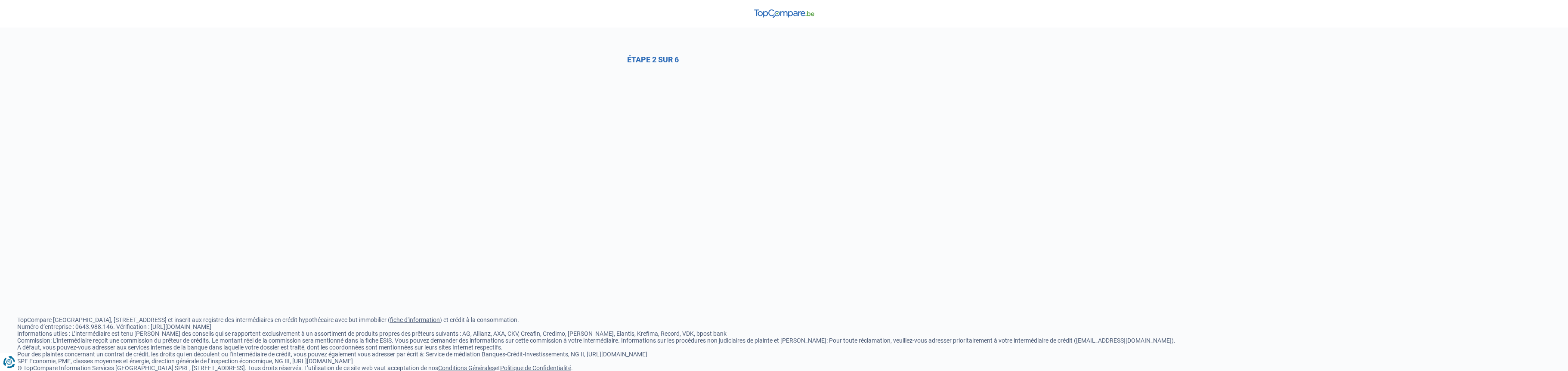
select select "0"
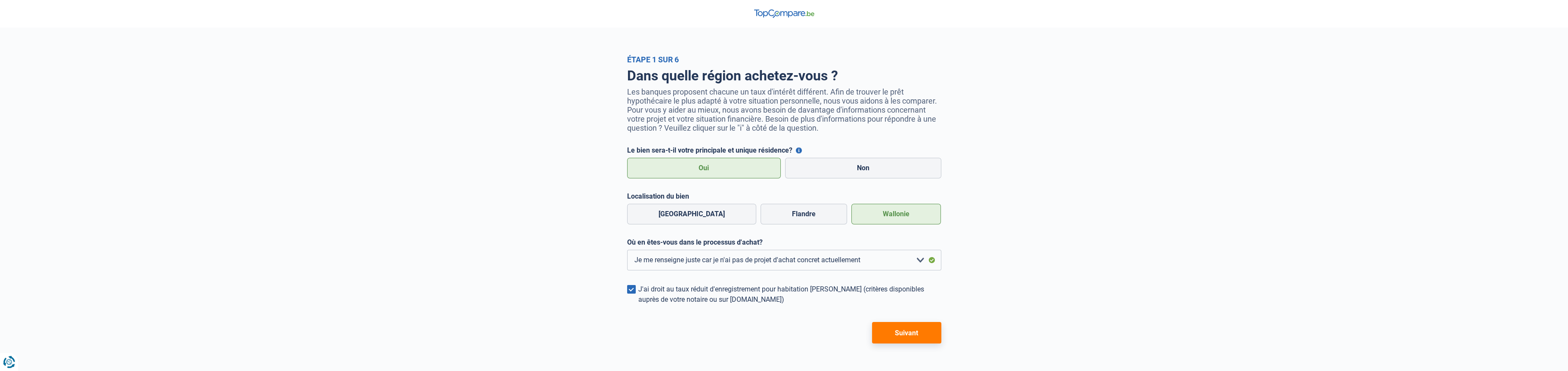
drag, startPoint x: 601, startPoint y: 165, endPoint x: 607, endPoint y: 162, distance: 6.7
